Goal: Navigation & Orientation: Find specific page/section

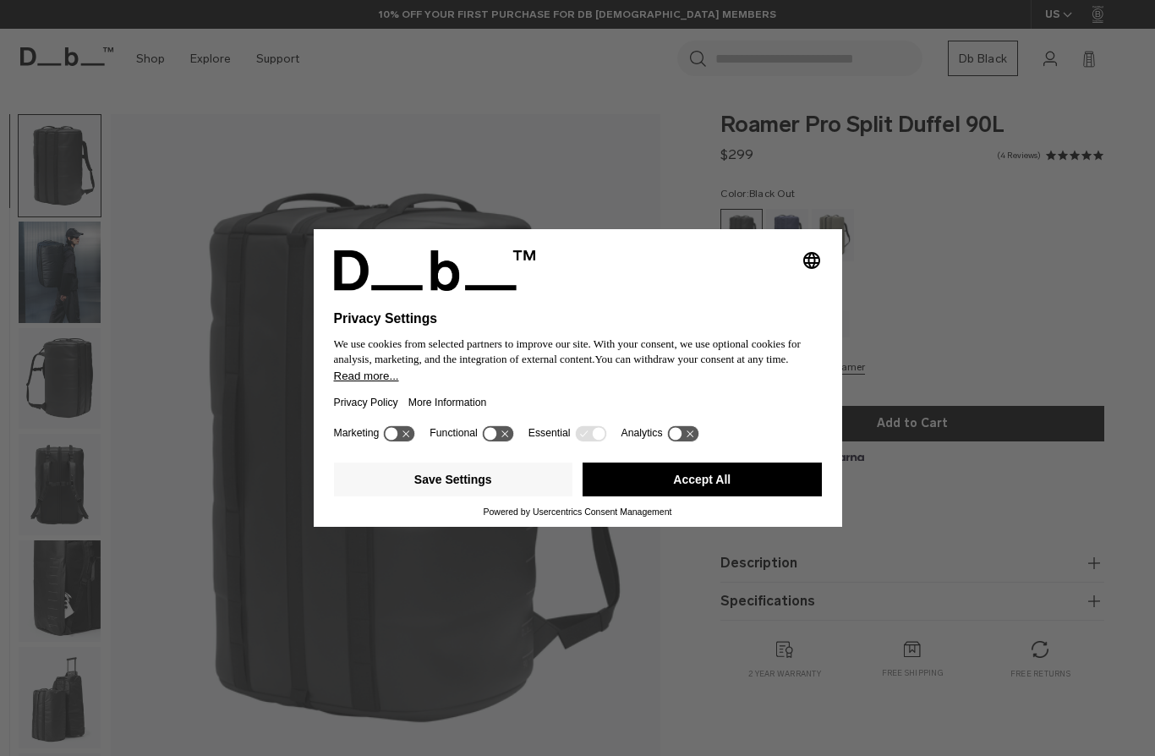
click at [150, 64] on div "Selecting an option will immediately change the language Privacy Settings We us…" at bounding box center [577, 378] width 1155 height 756
click at [680, 495] on button "Accept All" at bounding box center [702, 479] width 239 height 34
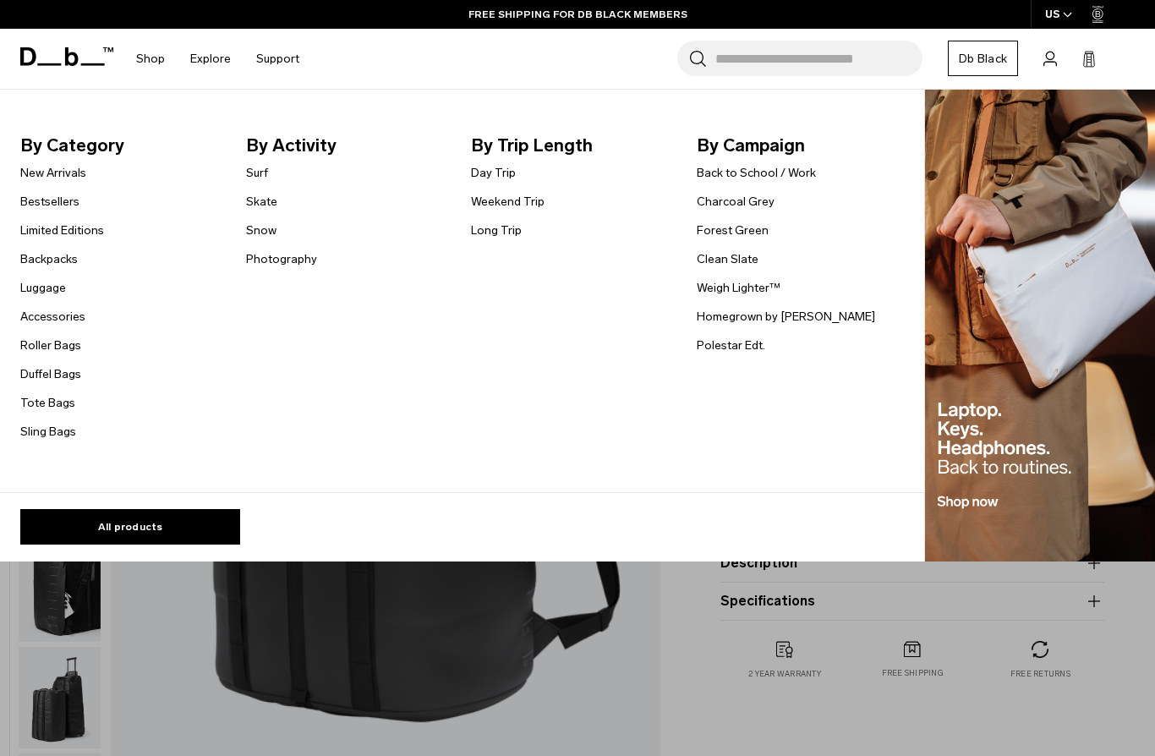
click at [44, 343] on link "Roller Bags" at bounding box center [50, 345] width 61 height 18
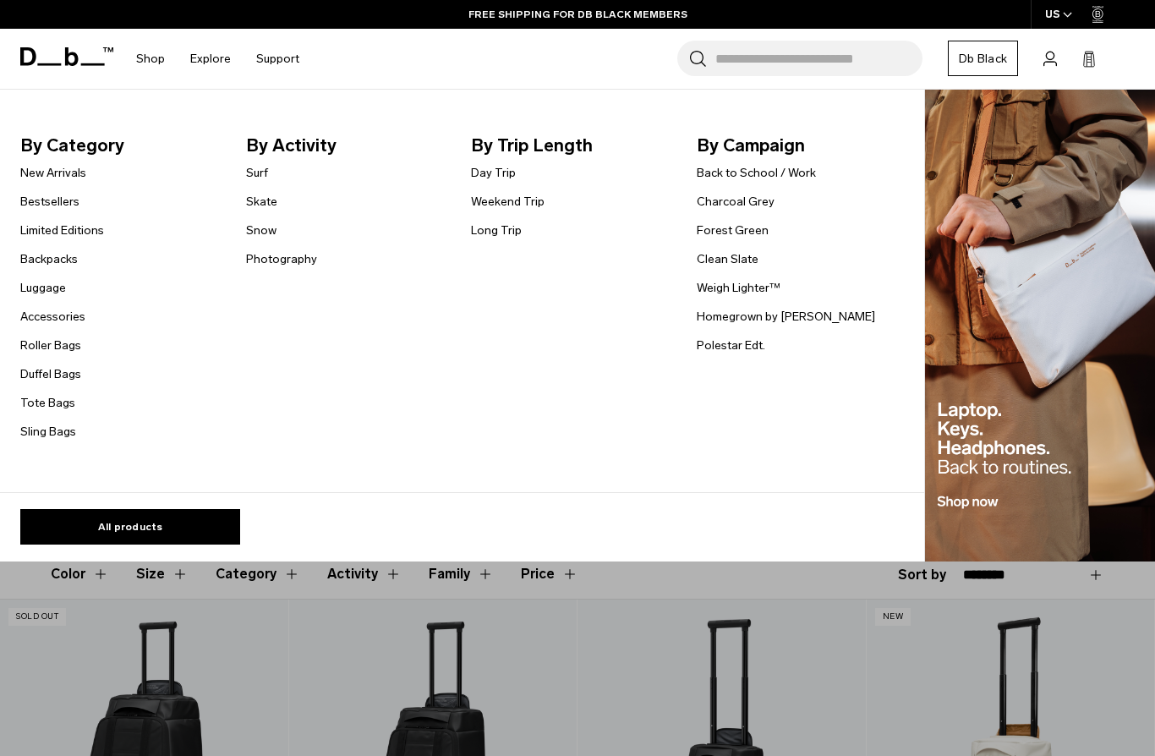
click at [30, 288] on link "Luggage" at bounding box center [43, 288] width 46 height 18
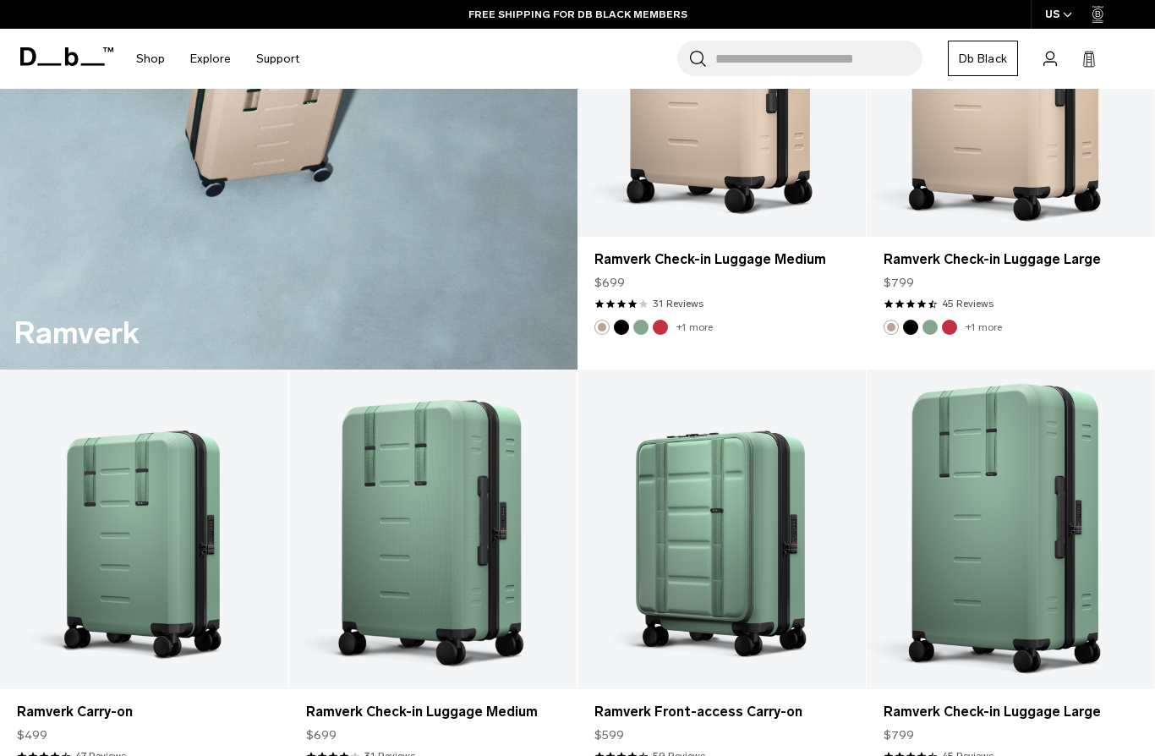
scroll to position [2797, 0]
